Goal: Obtain resource: Obtain resource

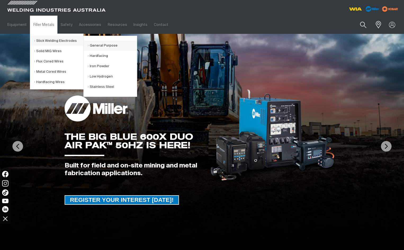
click at [100, 45] on link "General Purpose" at bounding box center [112, 45] width 49 height 10
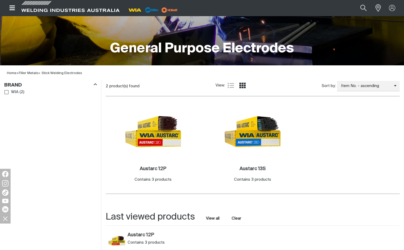
scroll to position [115, 0]
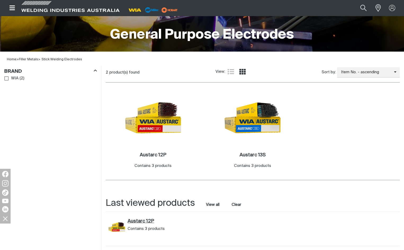
click at [139, 220] on link "Austarc 12P" at bounding box center [163, 221] width 73 height 6
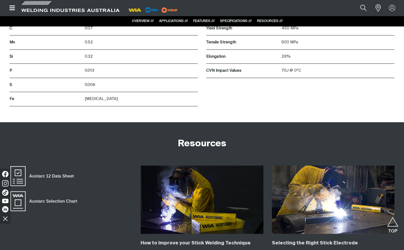
scroll to position [1199, 0]
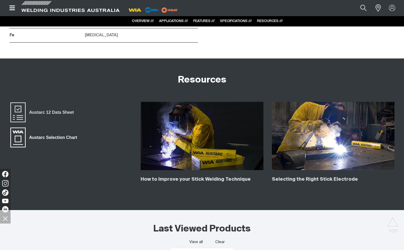
click at [55, 137] on span "Austarc Selection Chart" at bounding box center [53, 137] width 55 height 7
